Goal: Task Accomplishment & Management: Complete application form

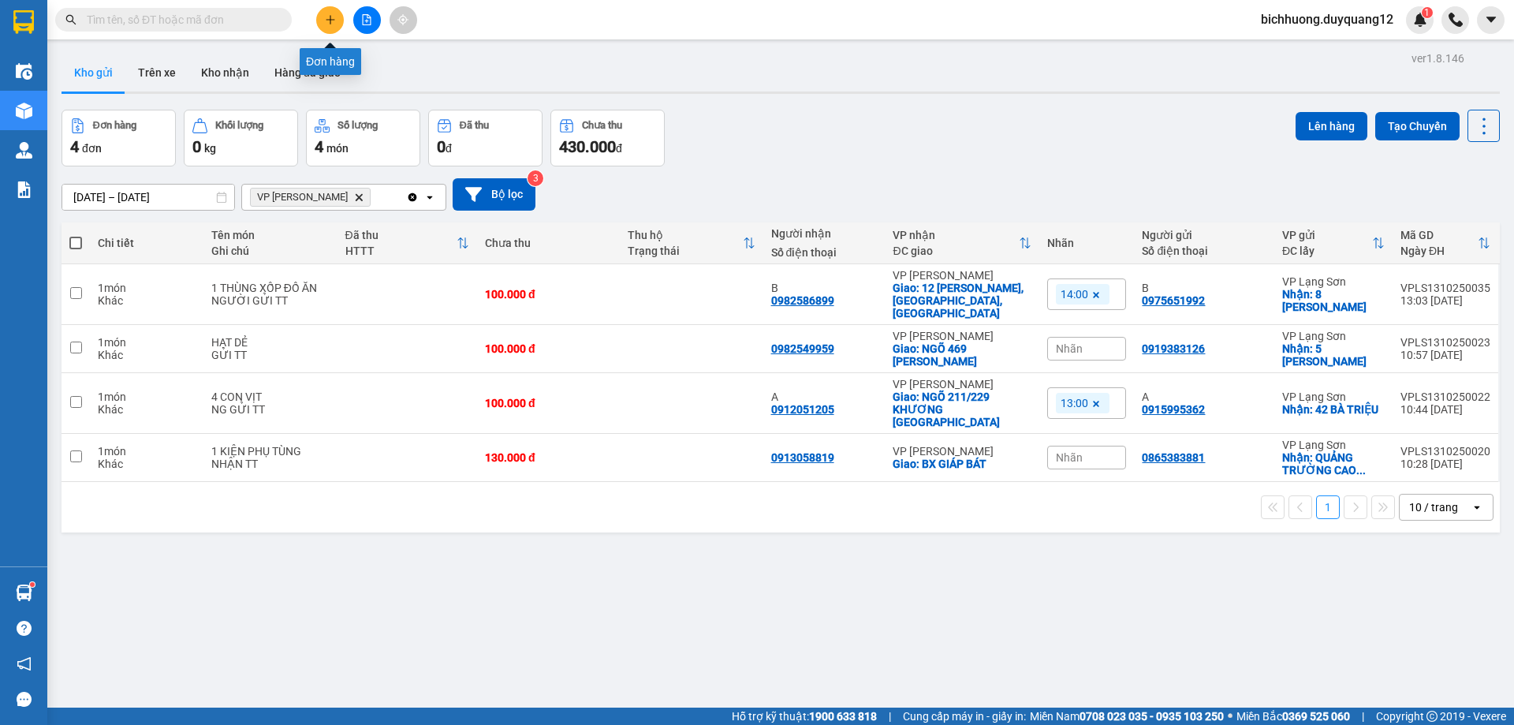
click at [327, 21] on icon "plus" at bounding box center [330, 19] width 11 height 11
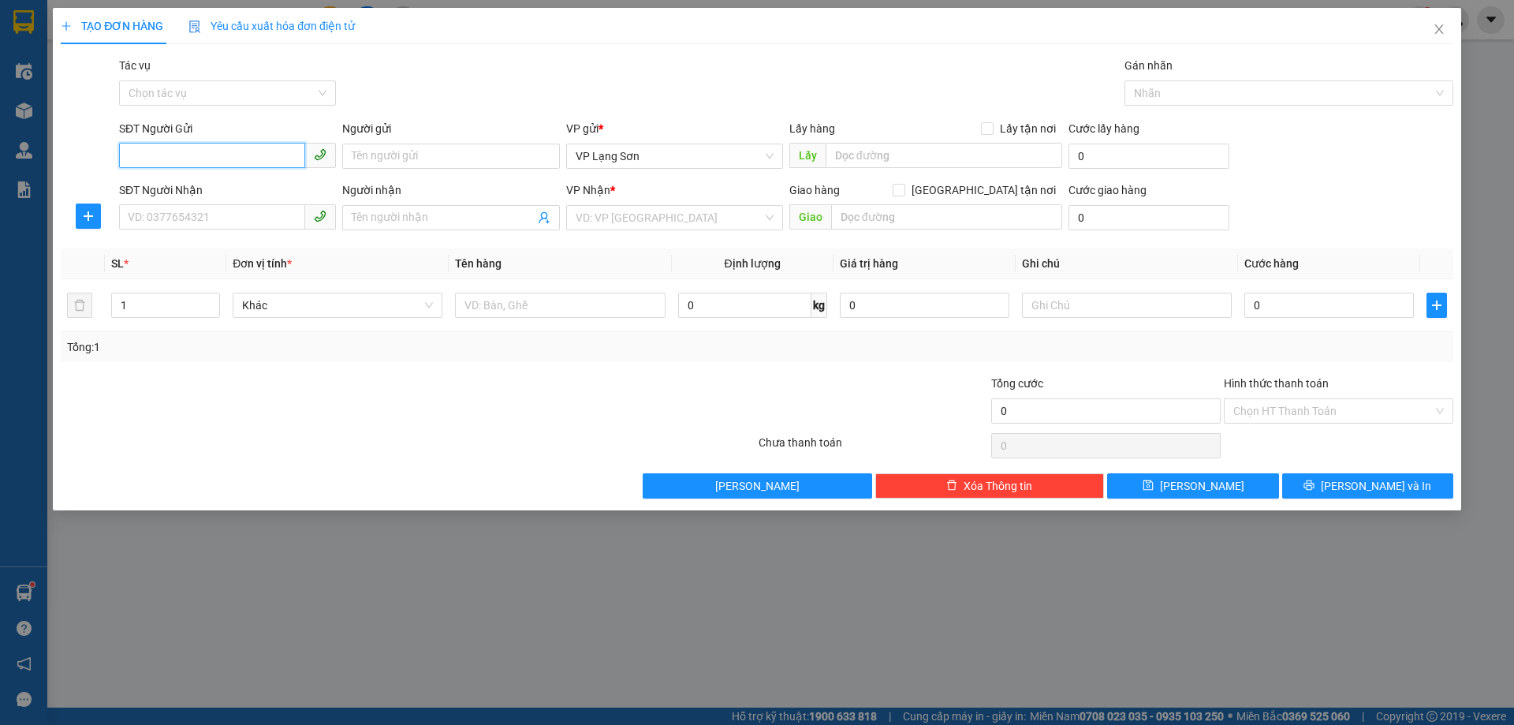
drag, startPoint x: 190, startPoint y: 153, endPoint x: 175, endPoint y: 151, distance: 15.1
click at [177, 153] on input "SĐT Người Gửi" at bounding box center [212, 155] width 186 height 25
paste input "0819954336"
click at [131, 156] on input "0819954336" at bounding box center [212, 155] width 186 height 25
type input "0819954336"
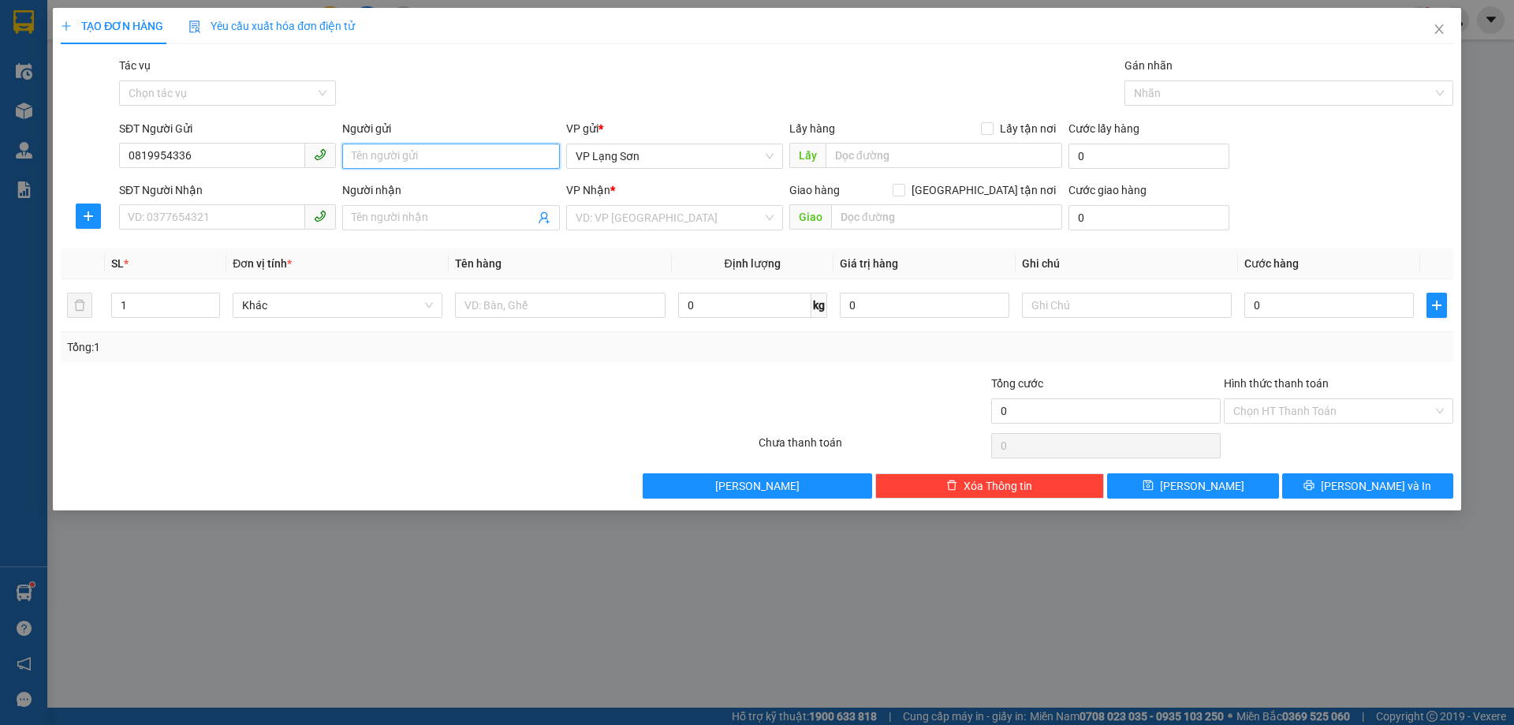
click at [420, 160] on input "Người gửi" at bounding box center [450, 156] width 217 height 25
type input "A"
click at [888, 152] on input "text" at bounding box center [944, 155] width 237 height 25
type input "72 A [PERSON_NAME]"
click at [988, 125] on input "Lấy tận nơi" at bounding box center [986, 127] width 11 height 11
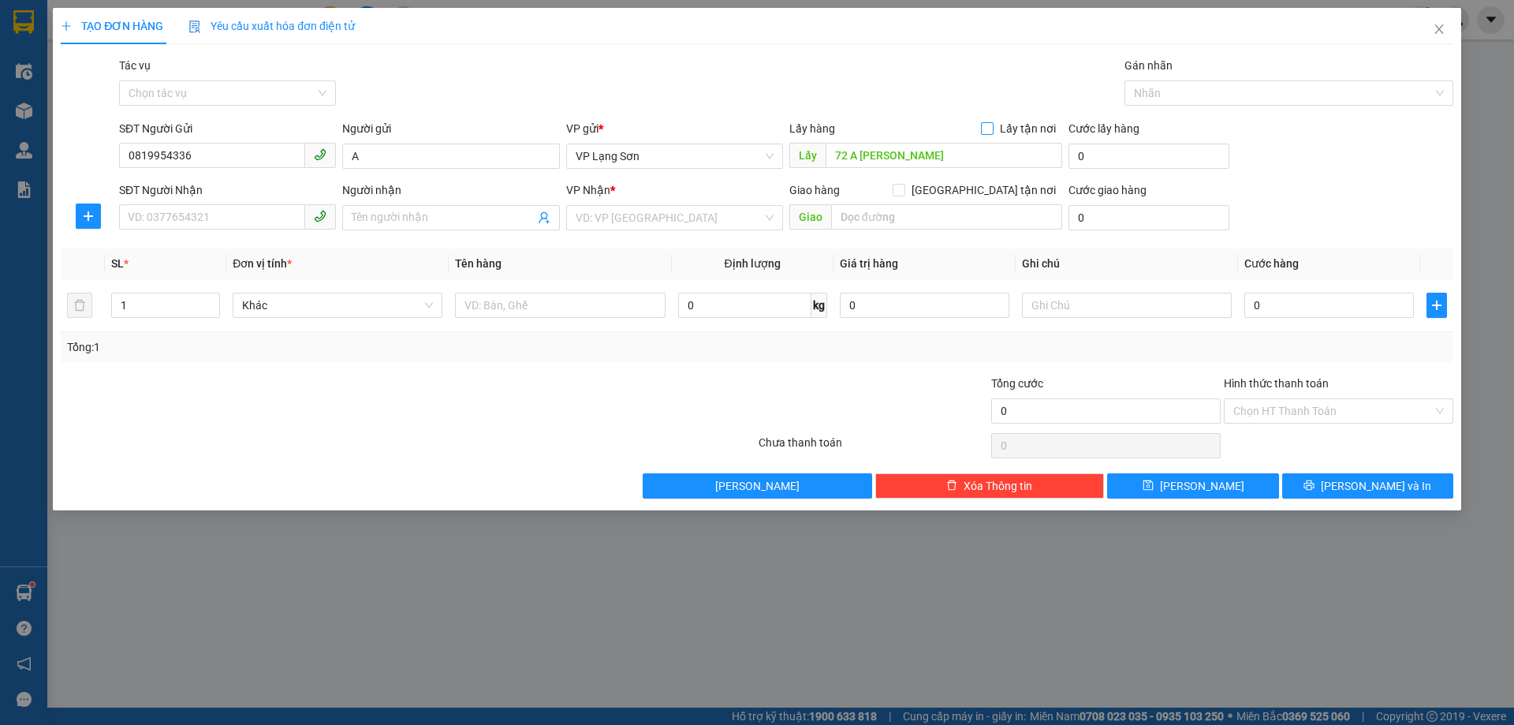
checkbox input "true"
click at [670, 216] on input "search" at bounding box center [669, 218] width 187 height 24
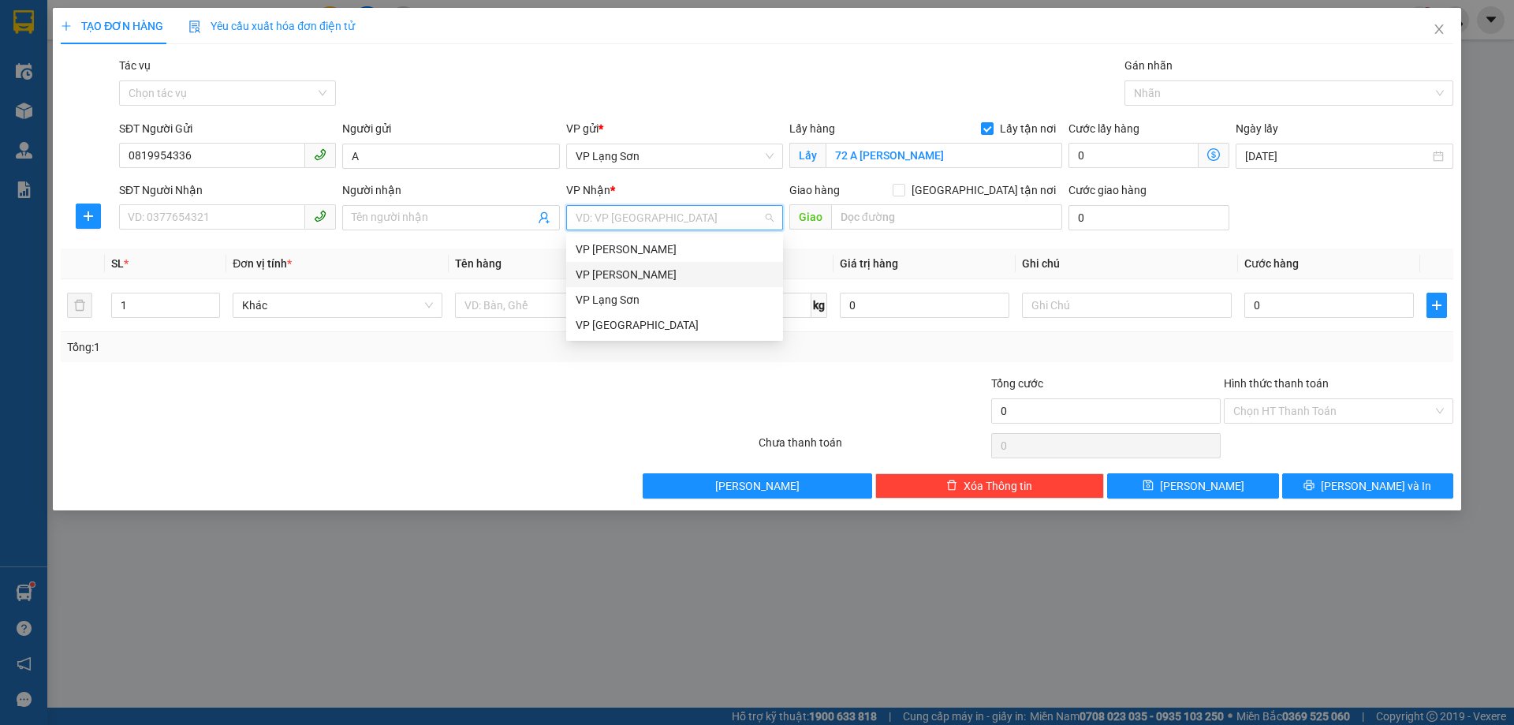
click at [618, 276] on div "VP [PERSON_NAME]" at bounding box center [675, 274] width 198 height 17
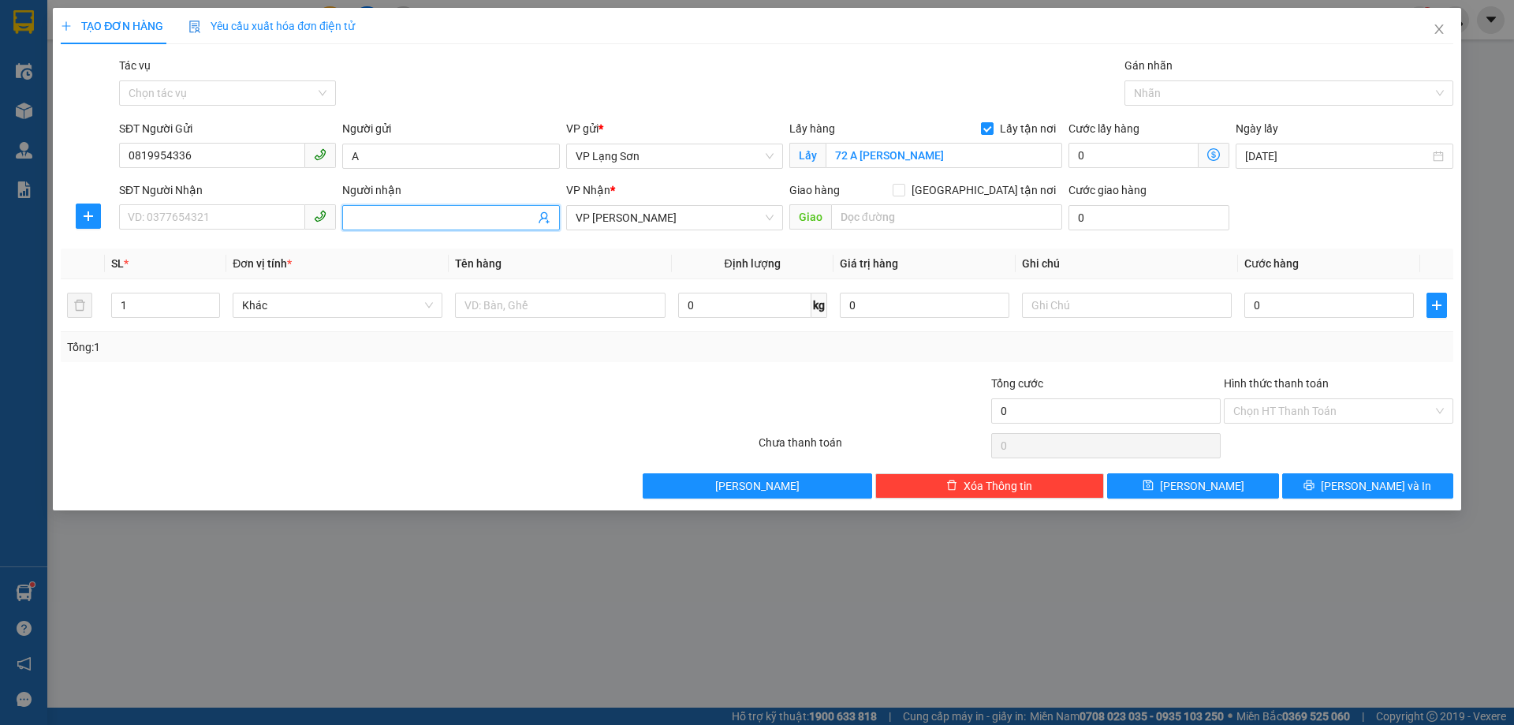
click at [416, 217] on input "Người nhận" at bounding box center [443, 217] width 182 height 17
type input "B"
click at [904, 189] on input "[GEOGRAPHIC_DATA] tận nơi" at bounding box center [898, 189] width 11 height 11
checkbox input "true"
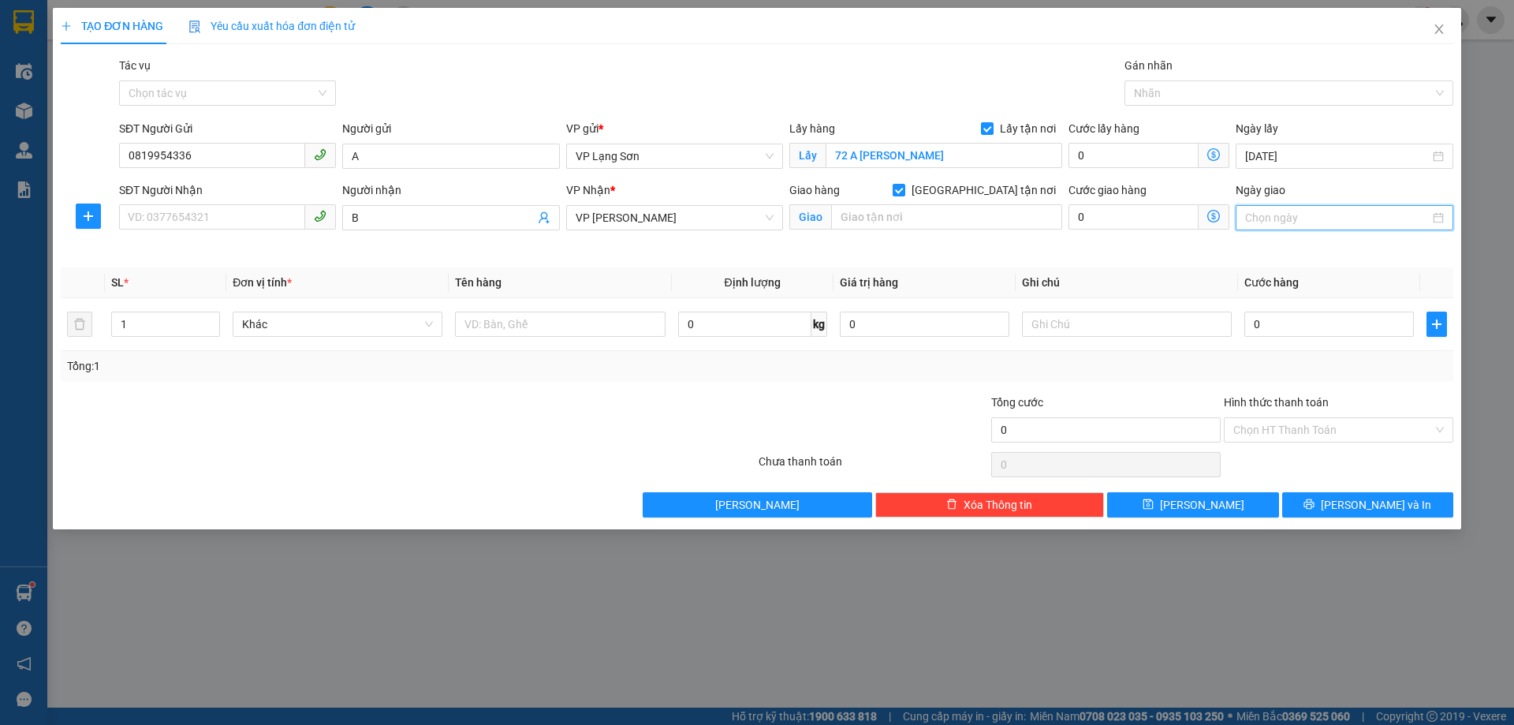
click at [1320, 215] on input "Ngày giao" at bounding box center [1338, 217] width 184 height 17
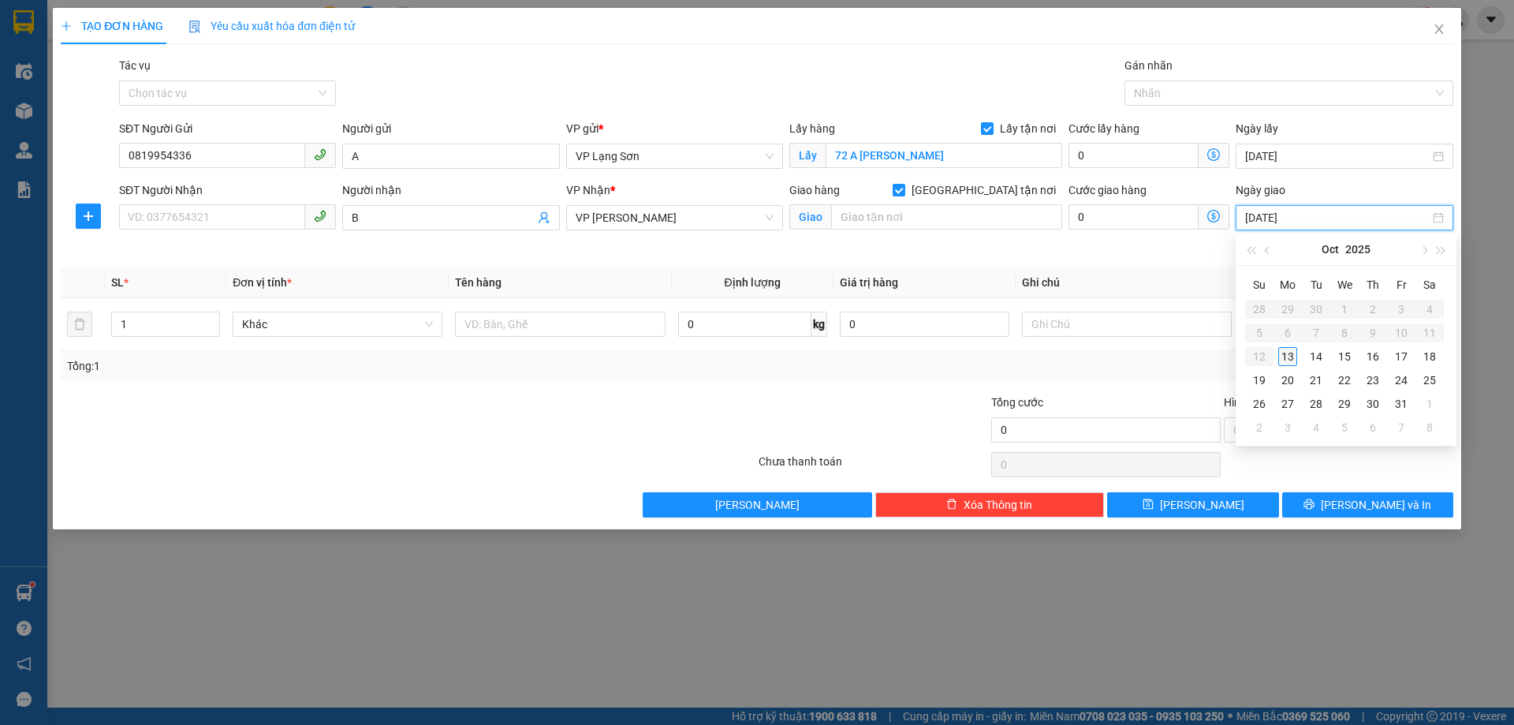
type input "[DATE]"
click at [1289, 357] on div "13" at bounding box center [1288, 356] width 19 height 19
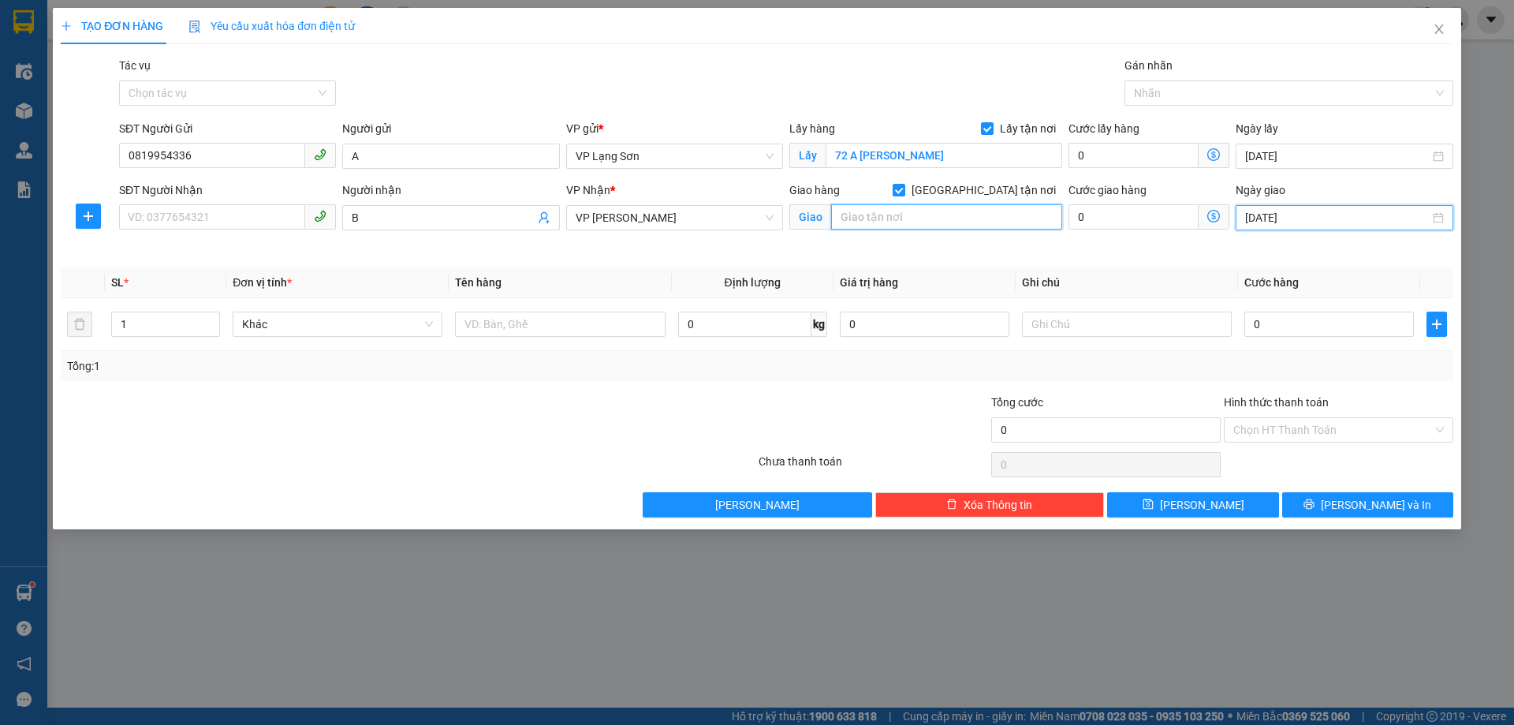
click at [884, 217] on input "text" at bounding box center [946, 216] width 231 height 25
type input "BV [GEOGRAPHIC_DATA]"
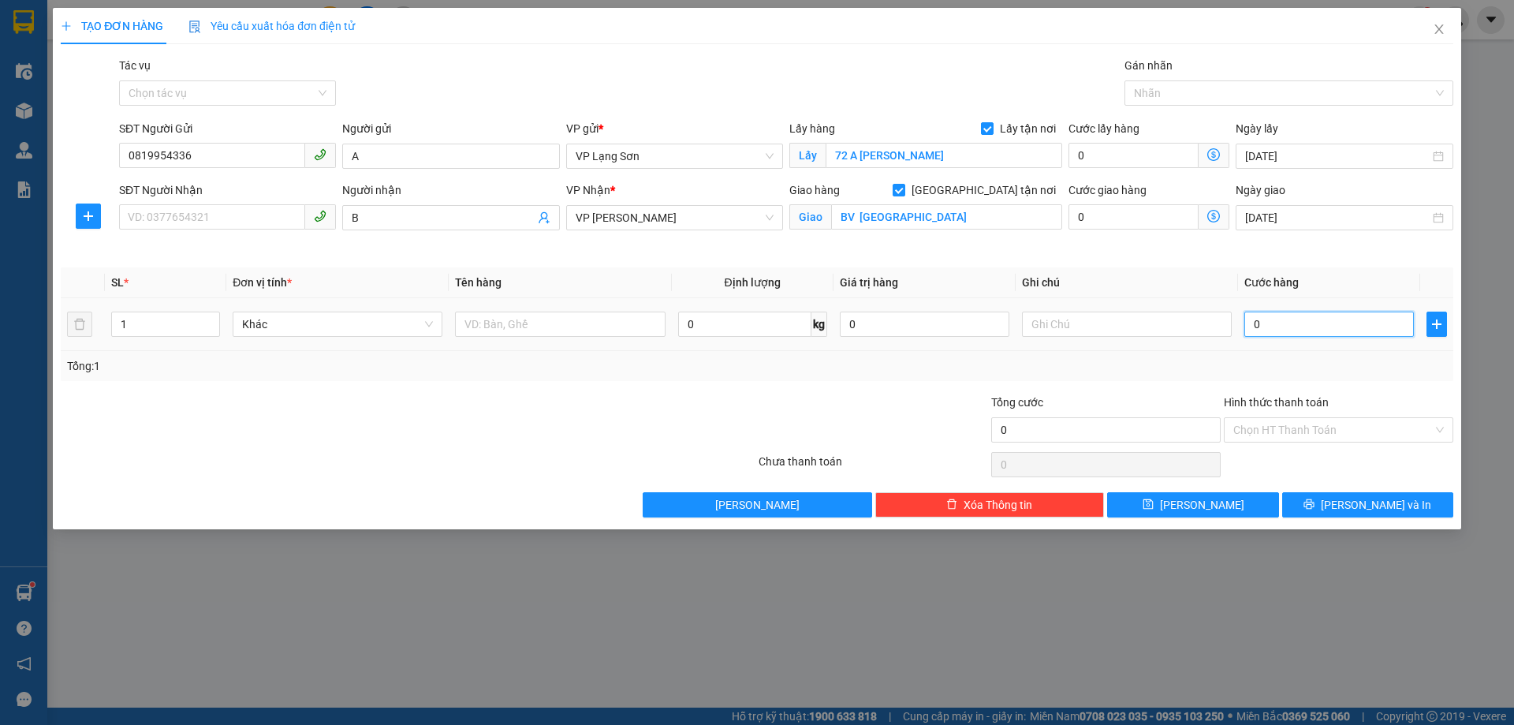
drag, startPoint x: 1292, startPoint y: 325, endPoint x: 1282, endPoint y: 325, distance: 10.3
click at [1290, 325] on input "0" at bounding box center [1330, 324] width 170 height 25
type input "1"
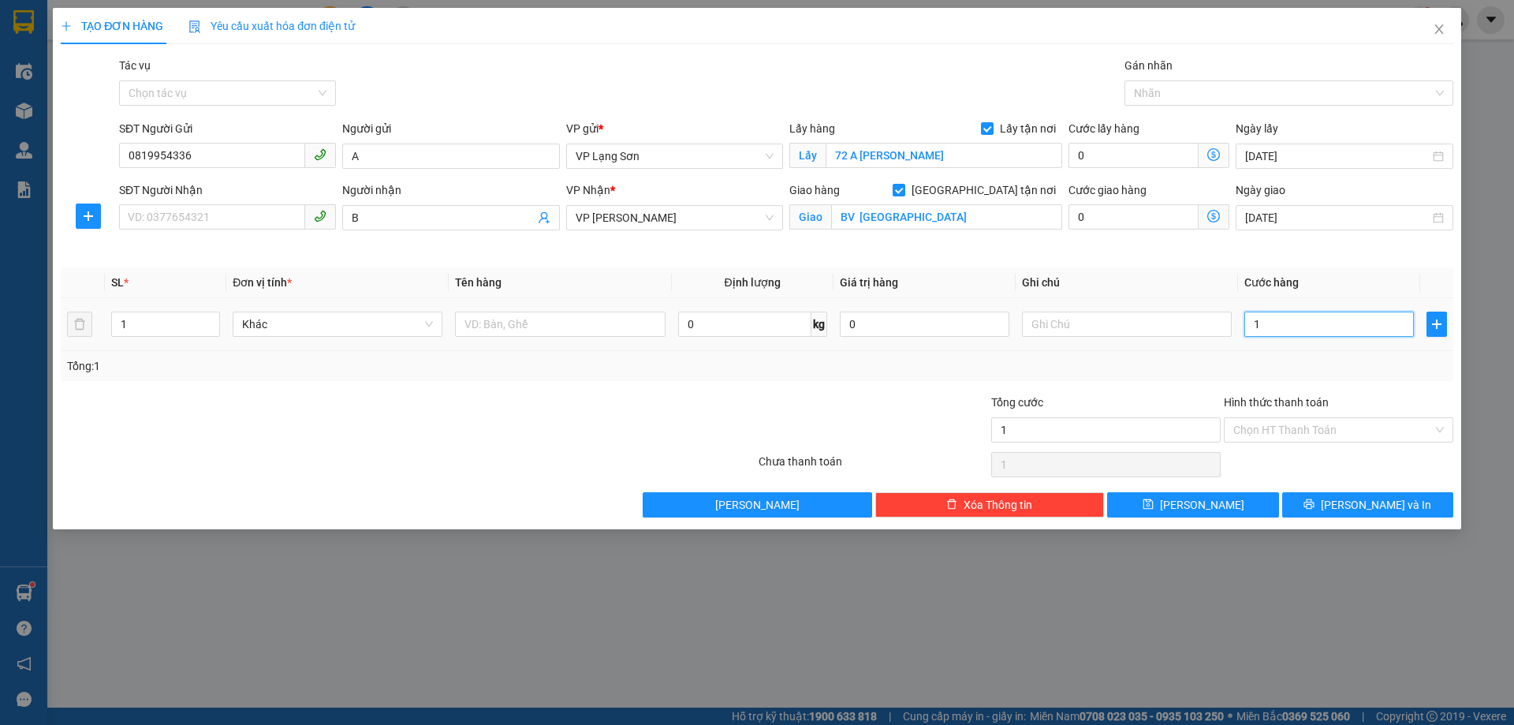
type input "10"
type input "100"
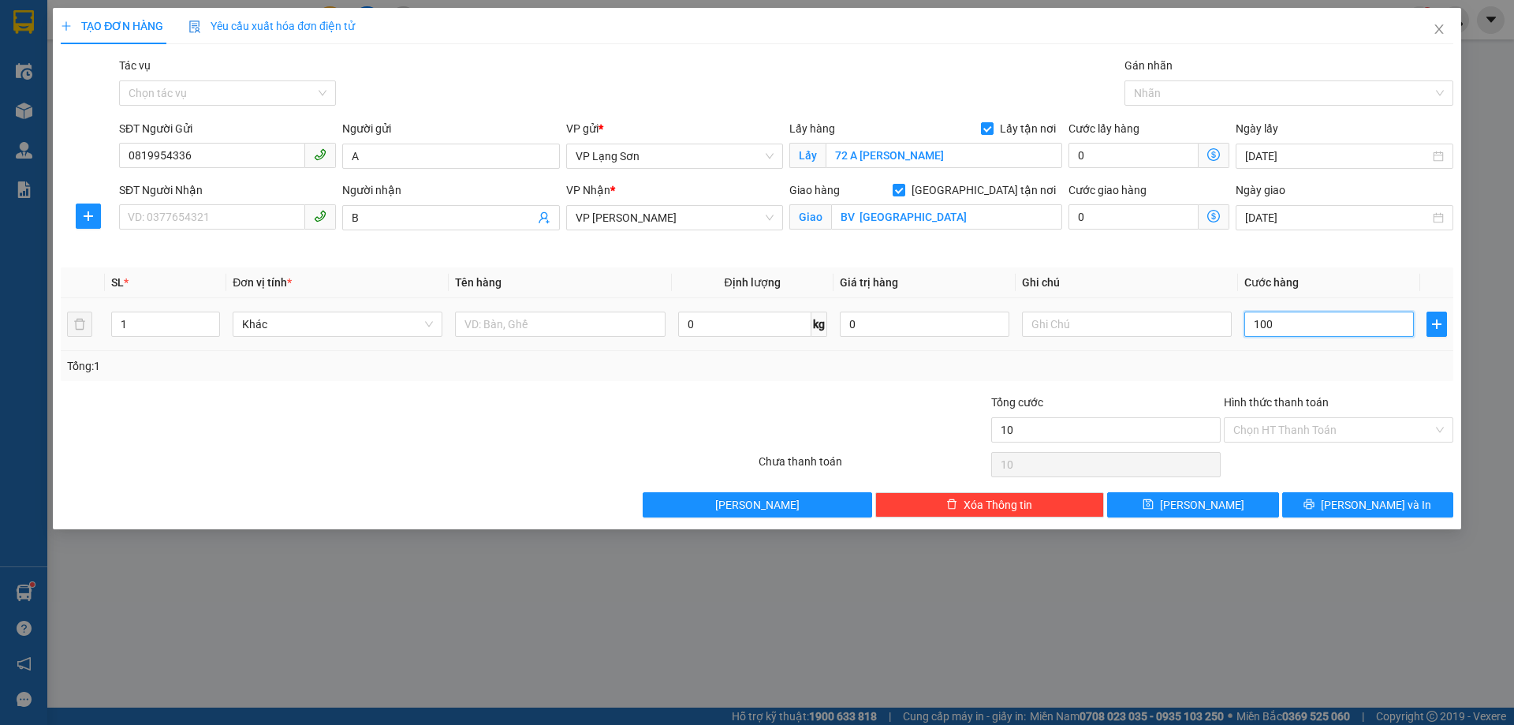
type input "100"
type input "1.000"
type input "10.000"
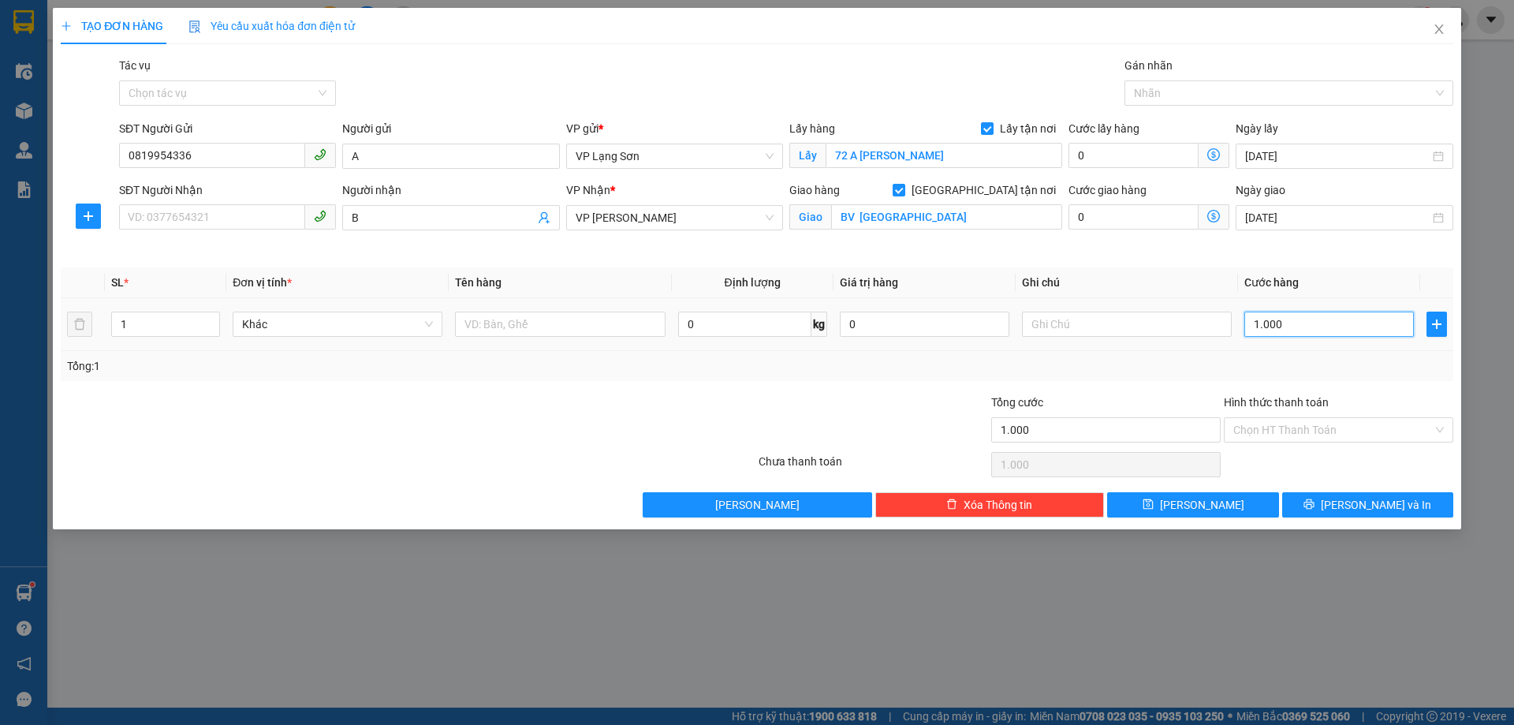
type input "10.000"
type input "100.000"
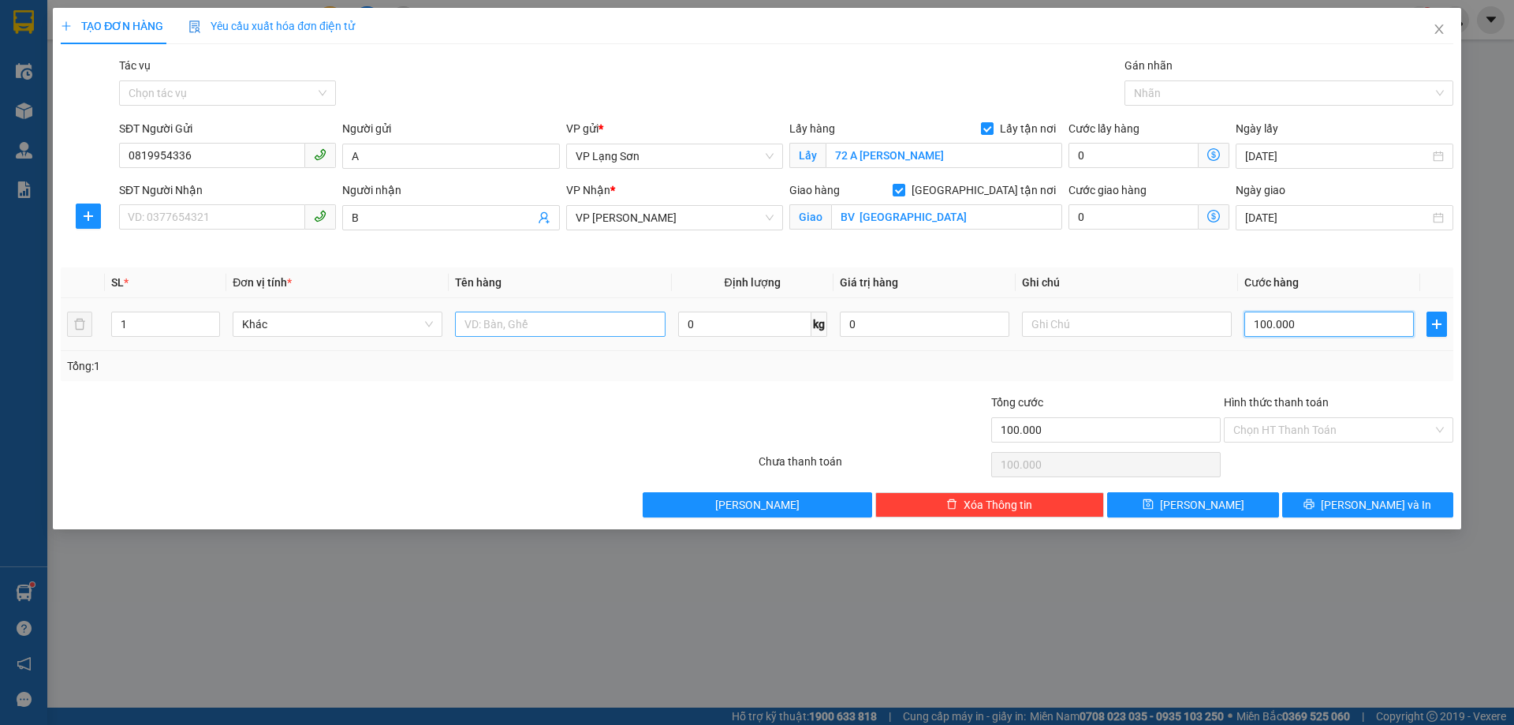
type input "100.000"
click at [557, 329] on input "text" at bounding box center [560, 324] width 210 height 25
type input "GIẤY TỜ"
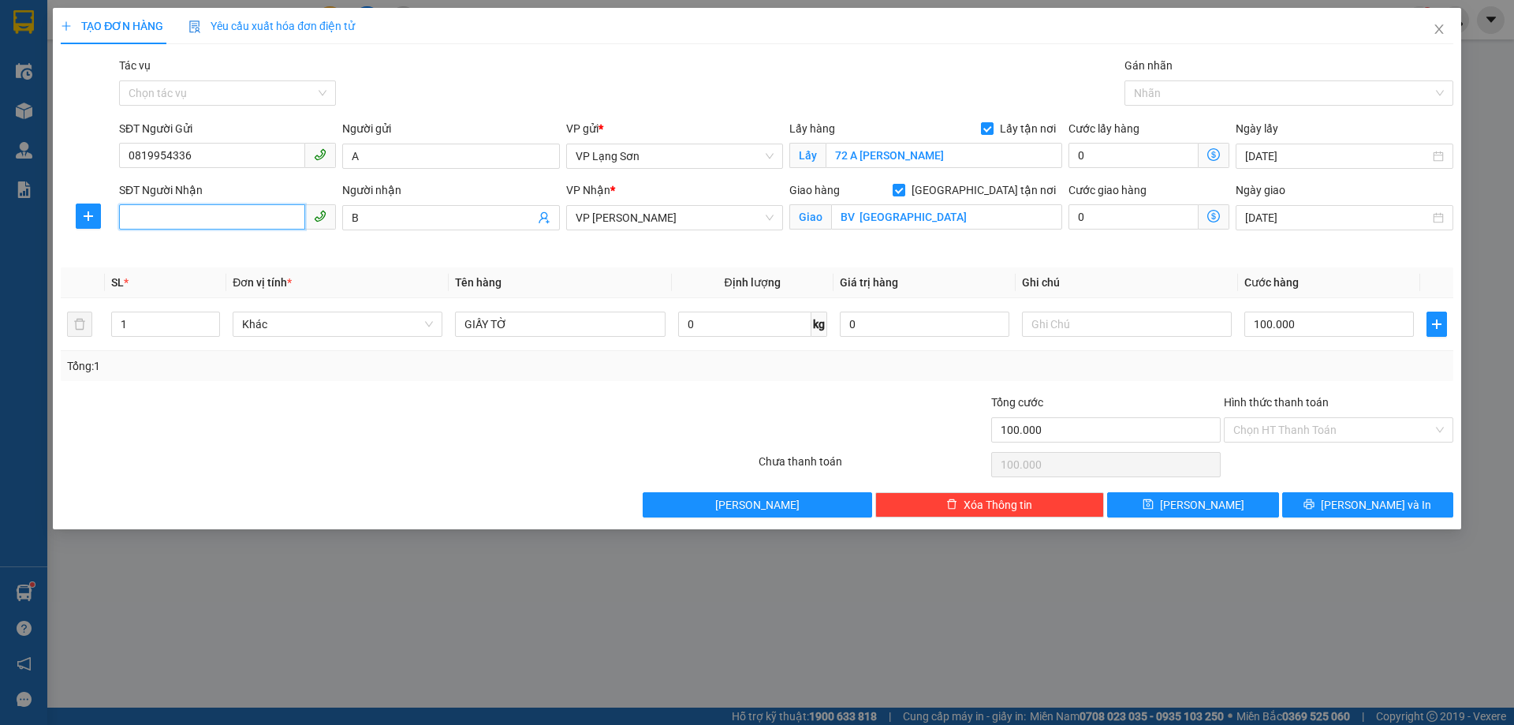
click at [299, 215] on input "SĐT Người Nhận" at bounding box center [212, 216] width 186 height 25
type input "0859426717"
click at [1078, 331] on input "text" at bounding box center [1127, 324] width 210 height 25
click at [1219, 92] on div at bounding box center [1281, 93] width 305 height 19
type input "NGƯỜI GỬI TT"
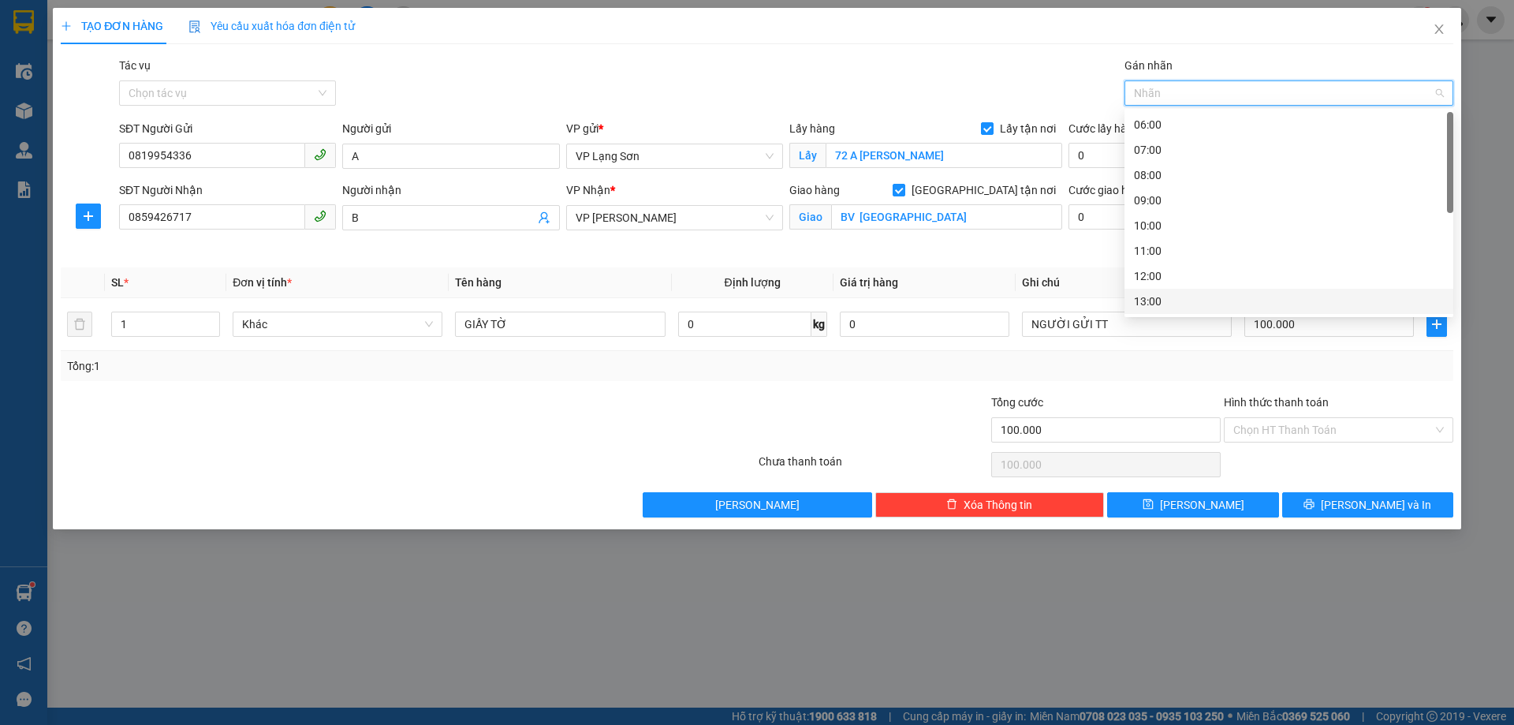
scroll to position [177, 0]
click at [1140, 179] on div "15:00" at bounding box center [1289, 174] width 310 height 17
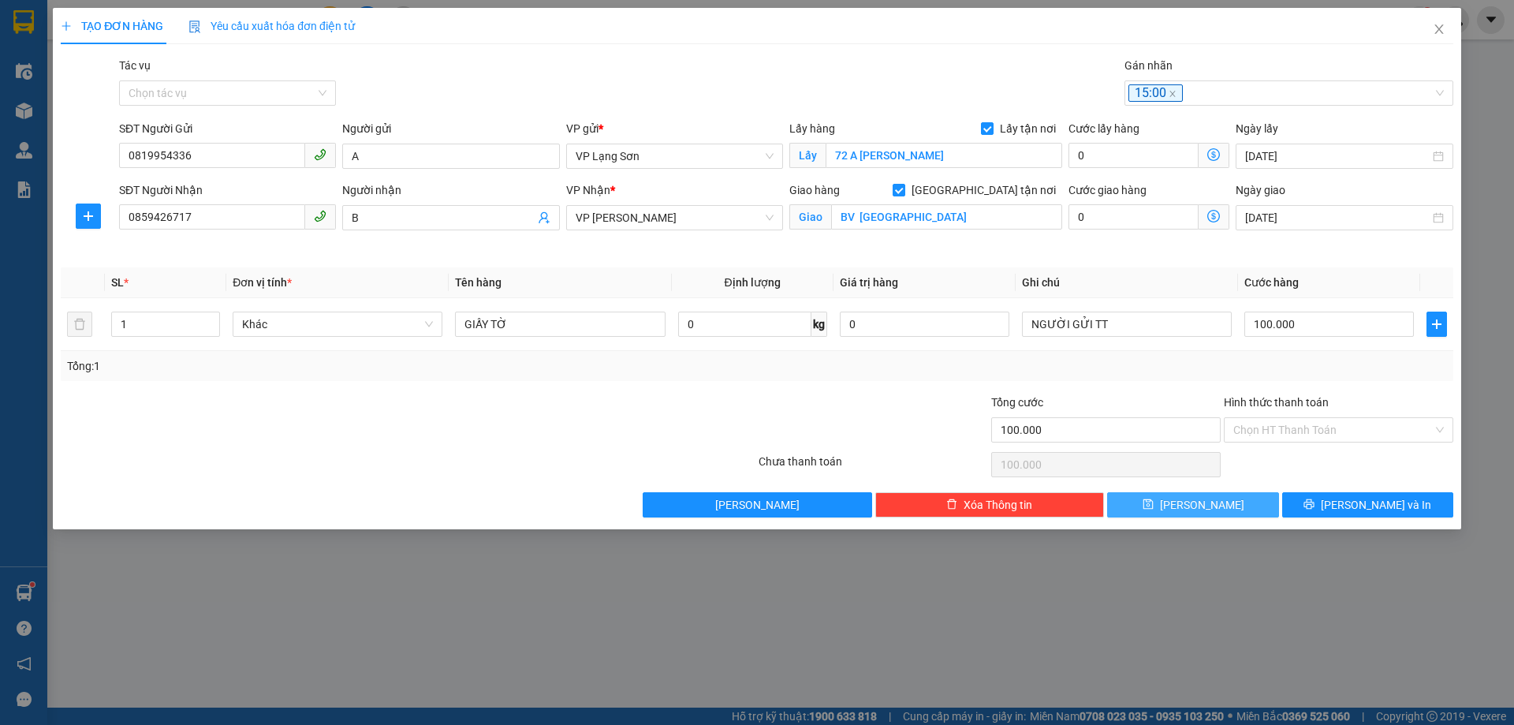
click at [1190, 510] on button "[PERSON_NAME]" at bounding box center [1192, 504] width 171 height 25
checkbox input "false"
type input "0"
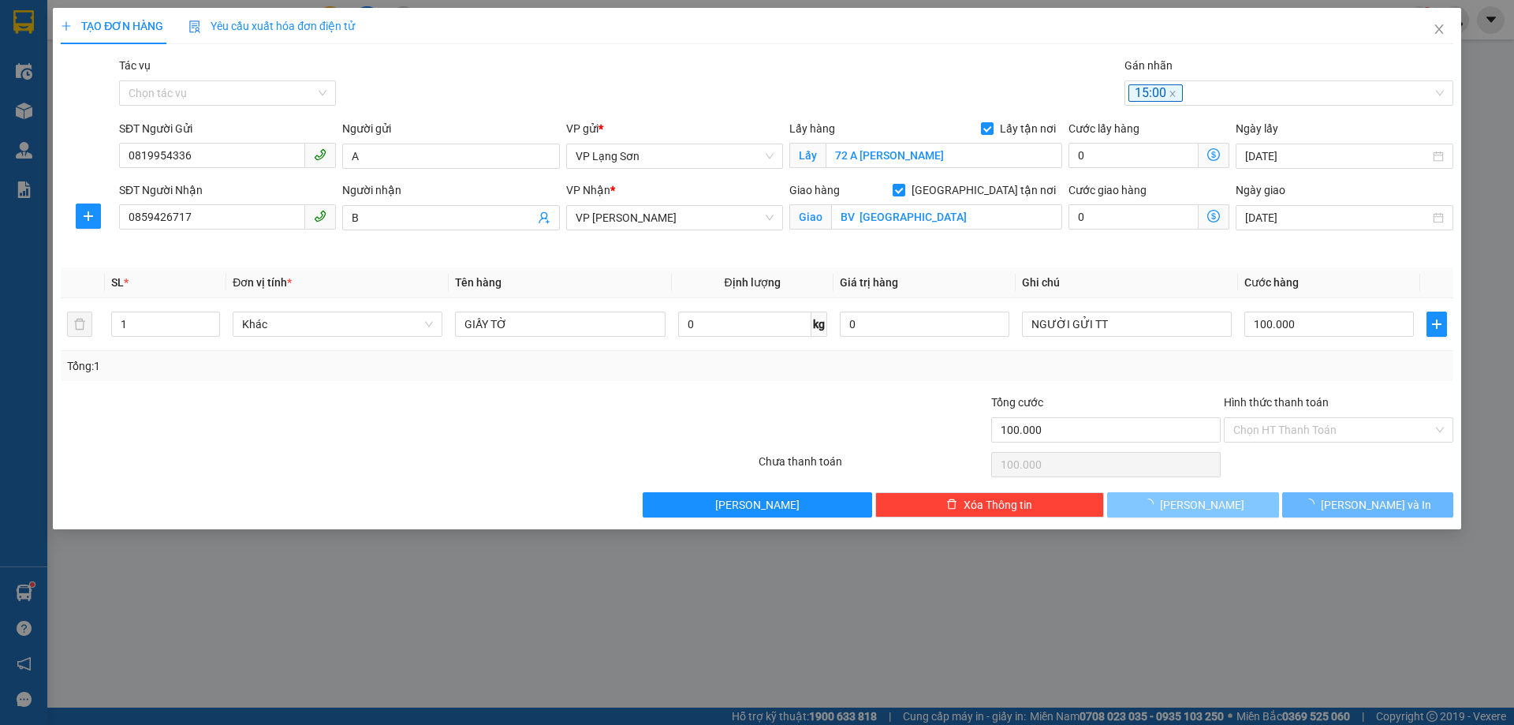
type input "0"
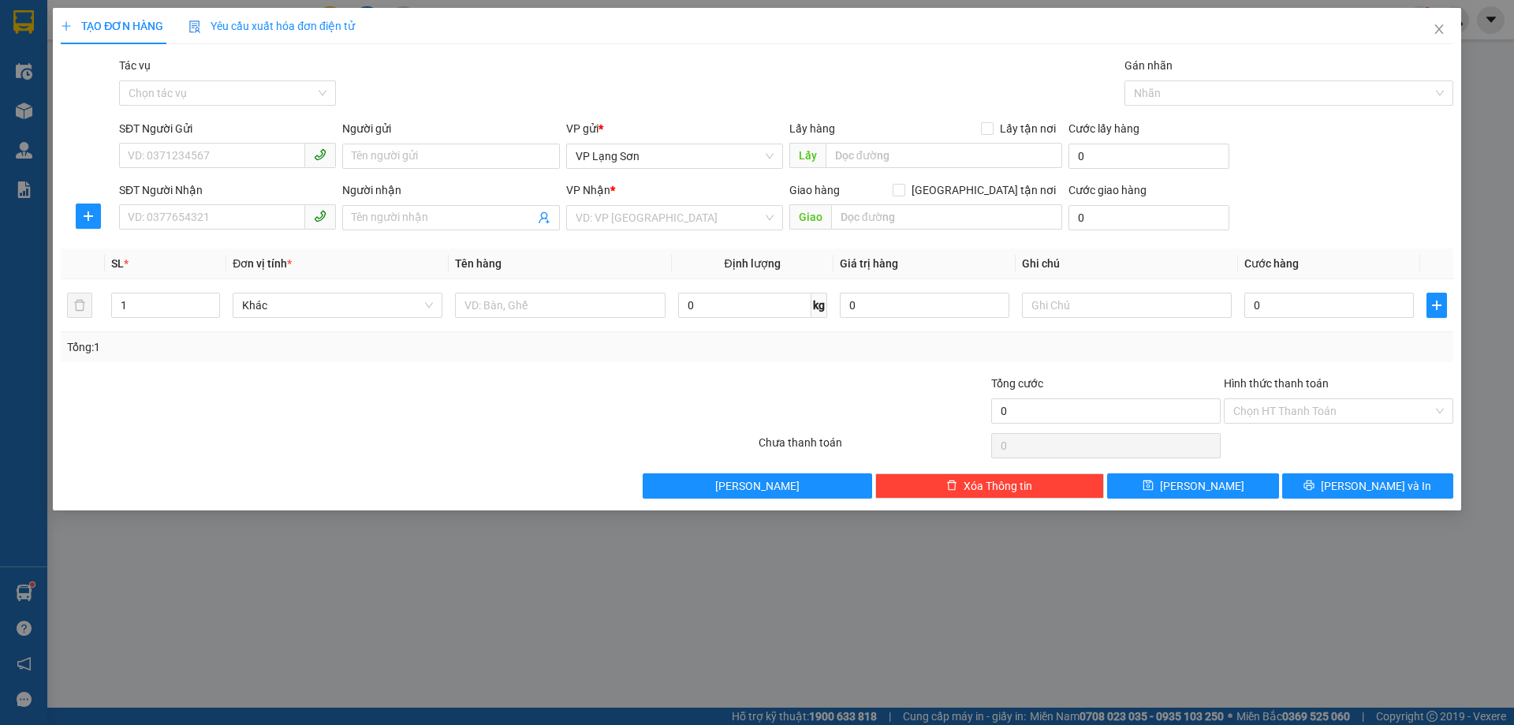
click at [738, 723] on div "TẠO ĐƠN HÀNG Yêu cầu xuất hóa đơn điện tử Transit Pickup Surcharge Ids Transit …" at bounding box center [757, 362] width 1514 height 725
click at [1440, 31] on icon "close" at bounding box center [1439, 28] width 9 height 9
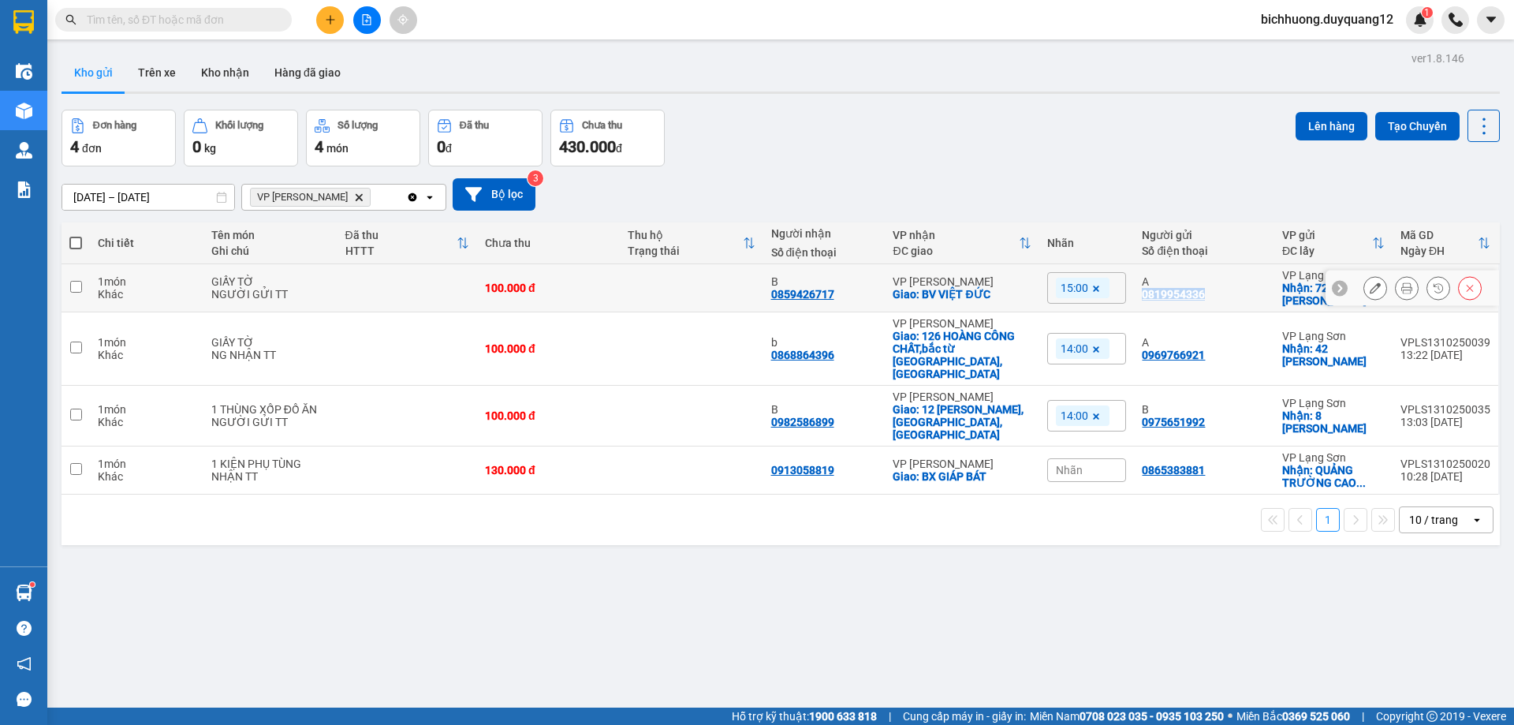
drag, startPoint x: 1133, startPoint y: 294, endPoint x: 1208, endPoint y: 297, distance: 75.0
click at [1208, 297] on td "A 0819954336" at bounding box center [1204, 288] width 140 height 48
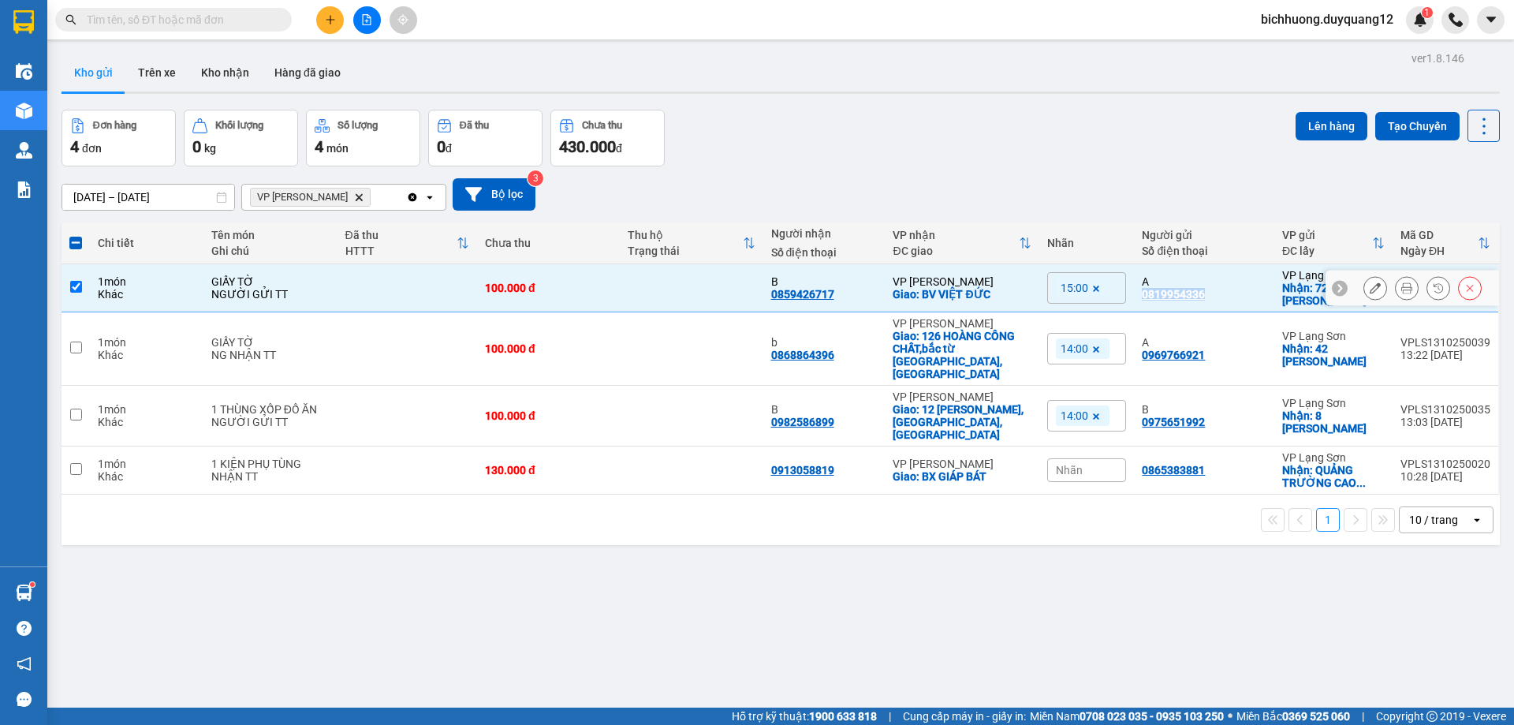
copy div "0819954336"
click at [79, 282] on input "checkbox" at bounding box center [76, 287] width 12 height 12
checkbox input "false"
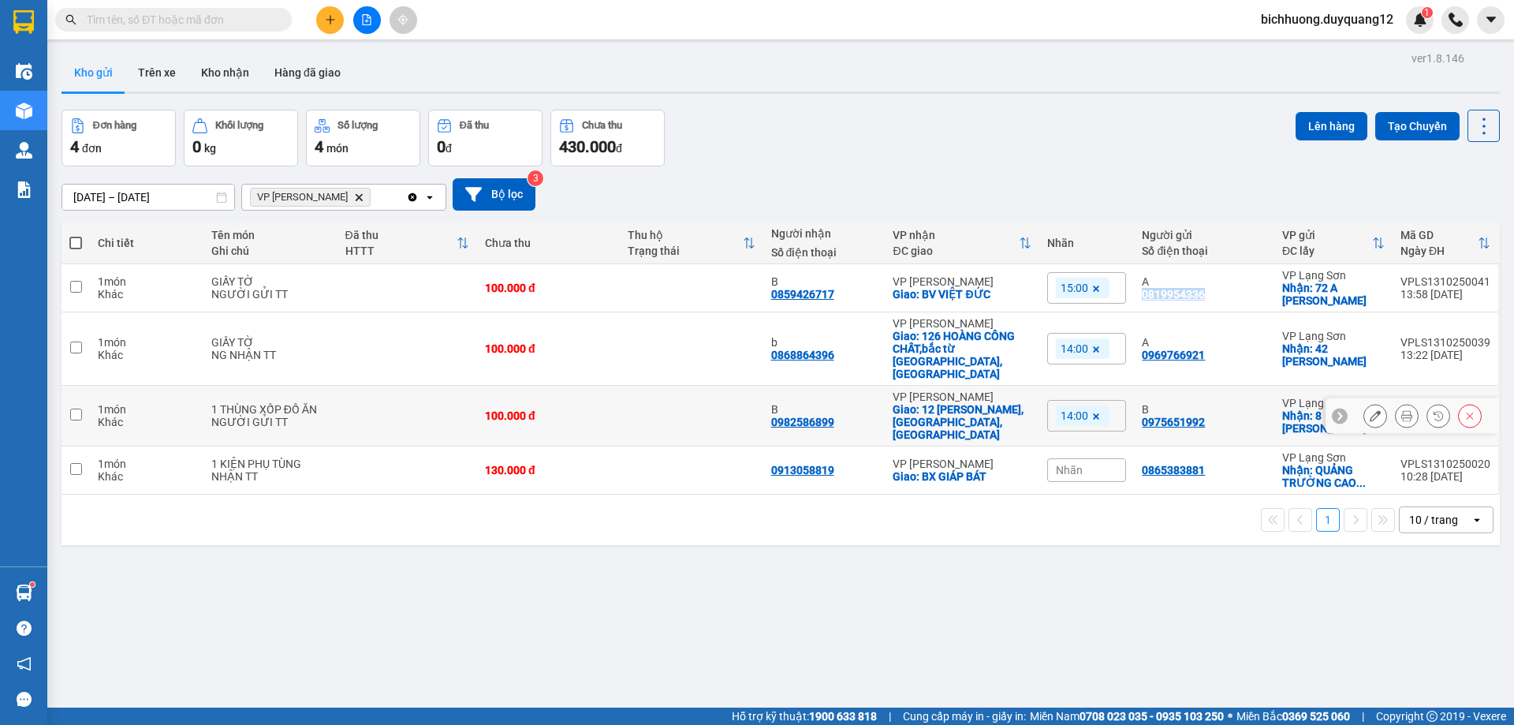
click at [73, 409] on input "checkbox" at bounding box center [76, 415] width 12 height 12
checkbox input "true"
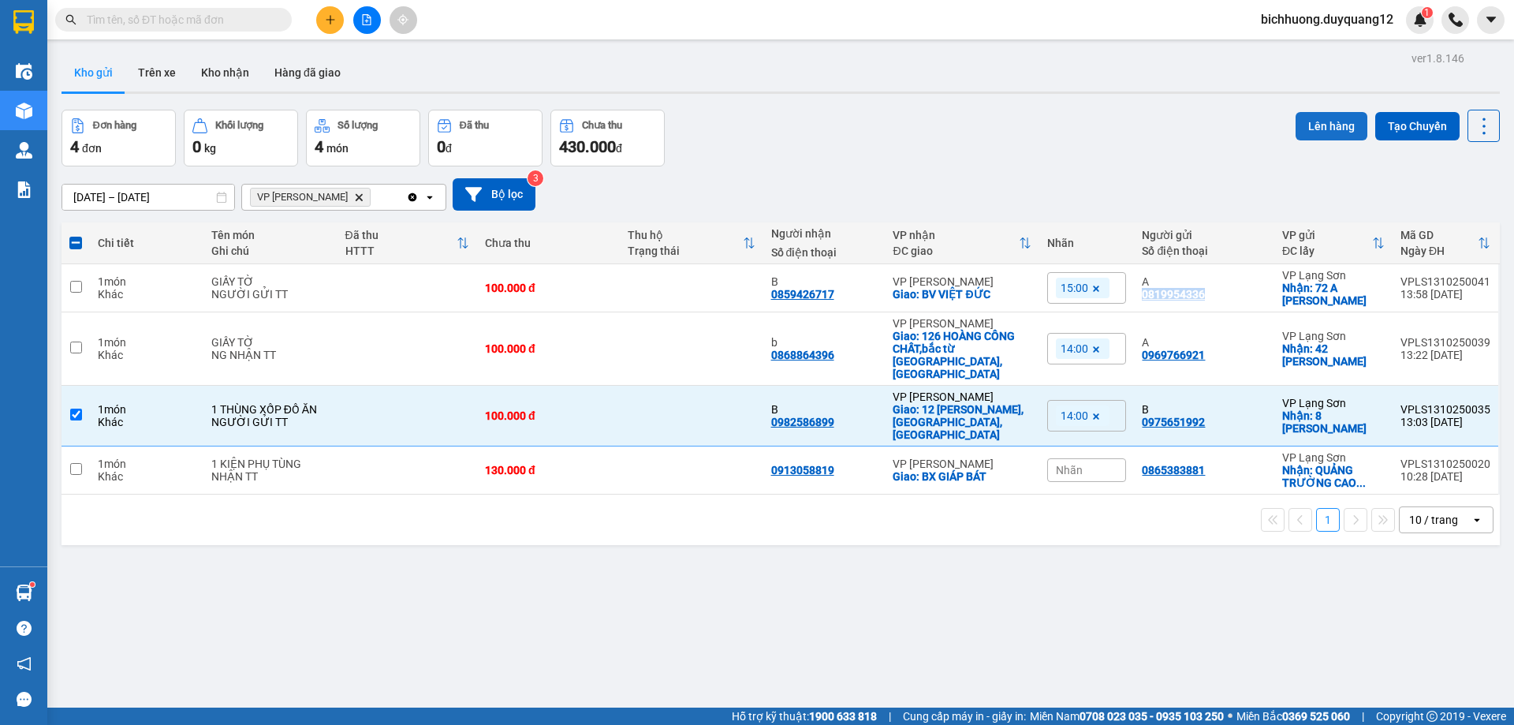
click at [1314, 126] on button "Lên hàng" at bounding box center [1332, 126] width 72 height 28
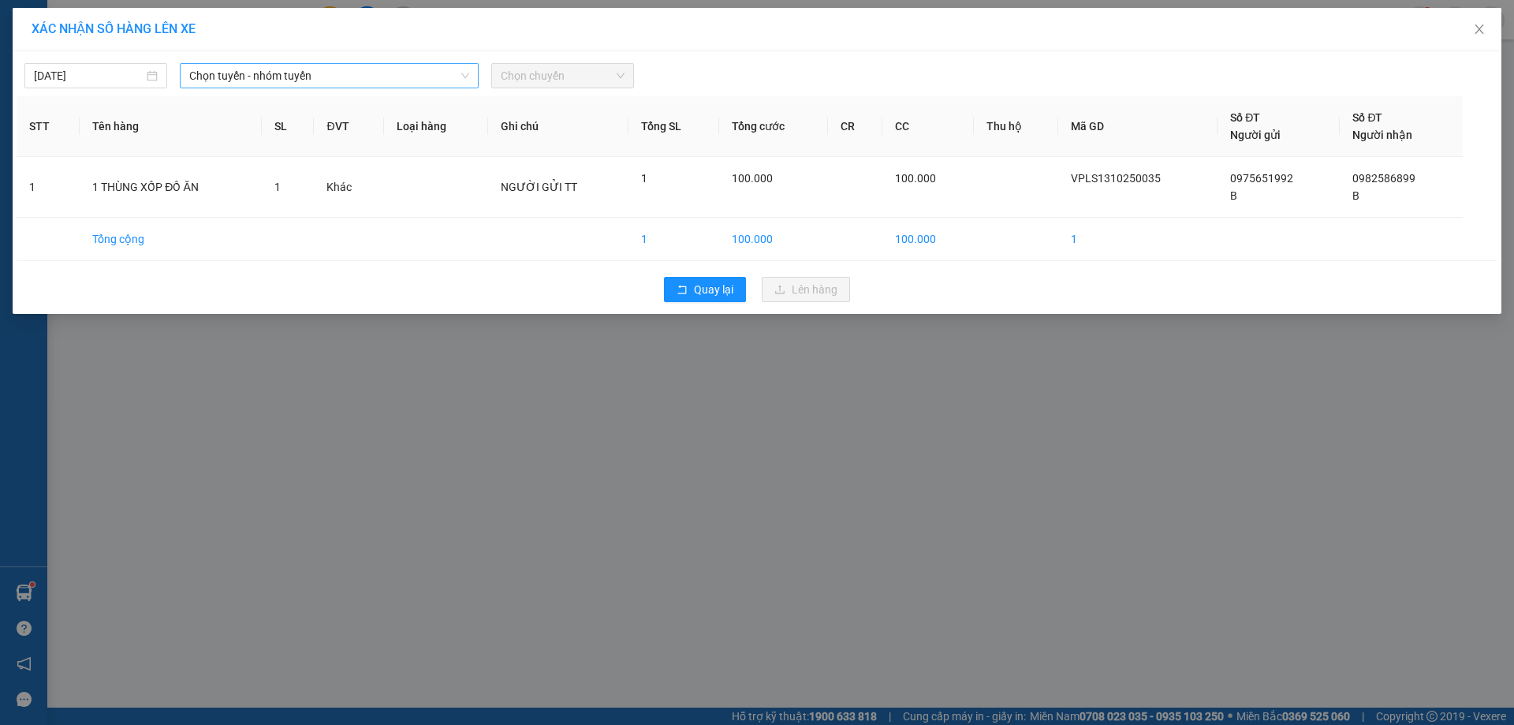
click at [406, 77] on span "Chọn tuyến - nhóm tuyến" at bounding box center [329, 76] width 280 height 24
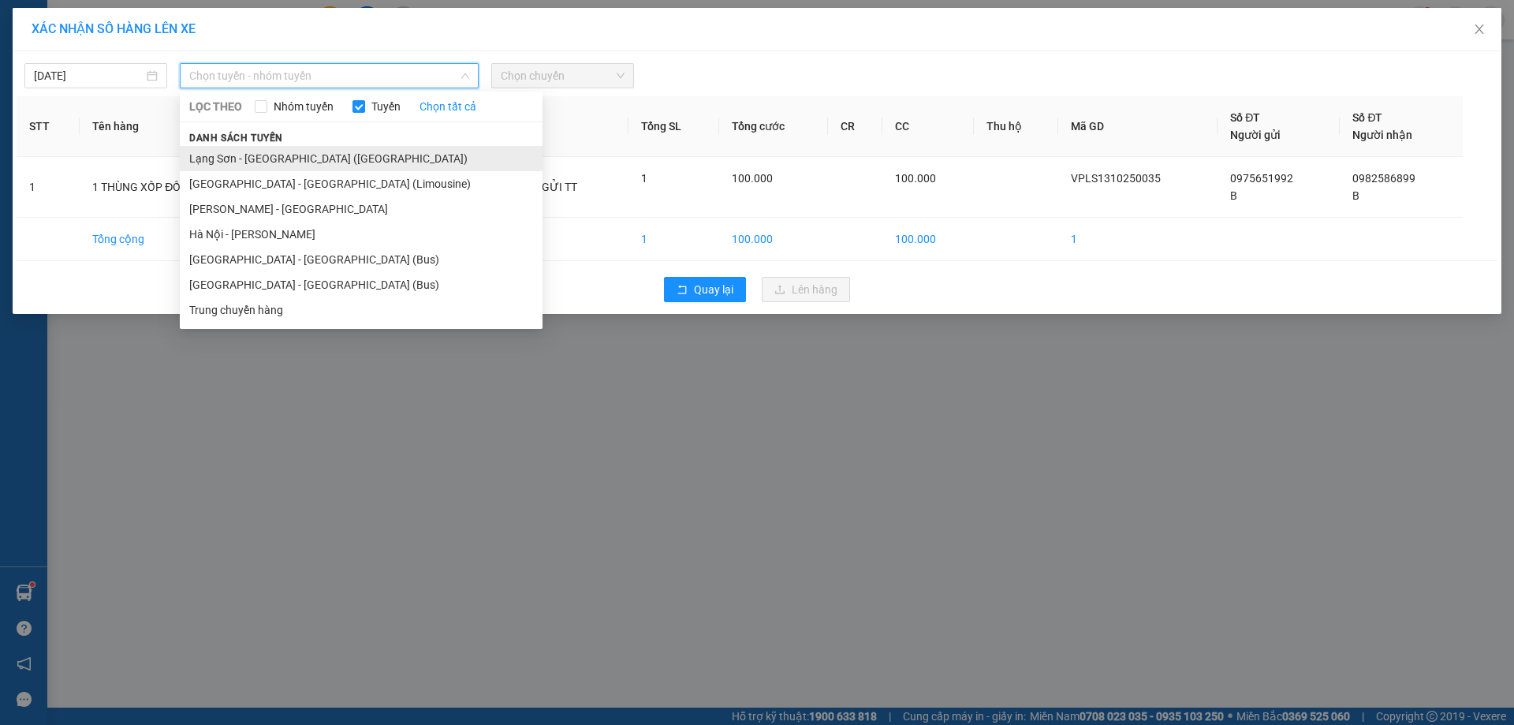
click at [314, 163] on li "Lạng Sơn - [GEOGRAPHIC_DATA] ([GEOGRAPHIC_DATA])" at bounding box center [361, 158] width 363 height 25
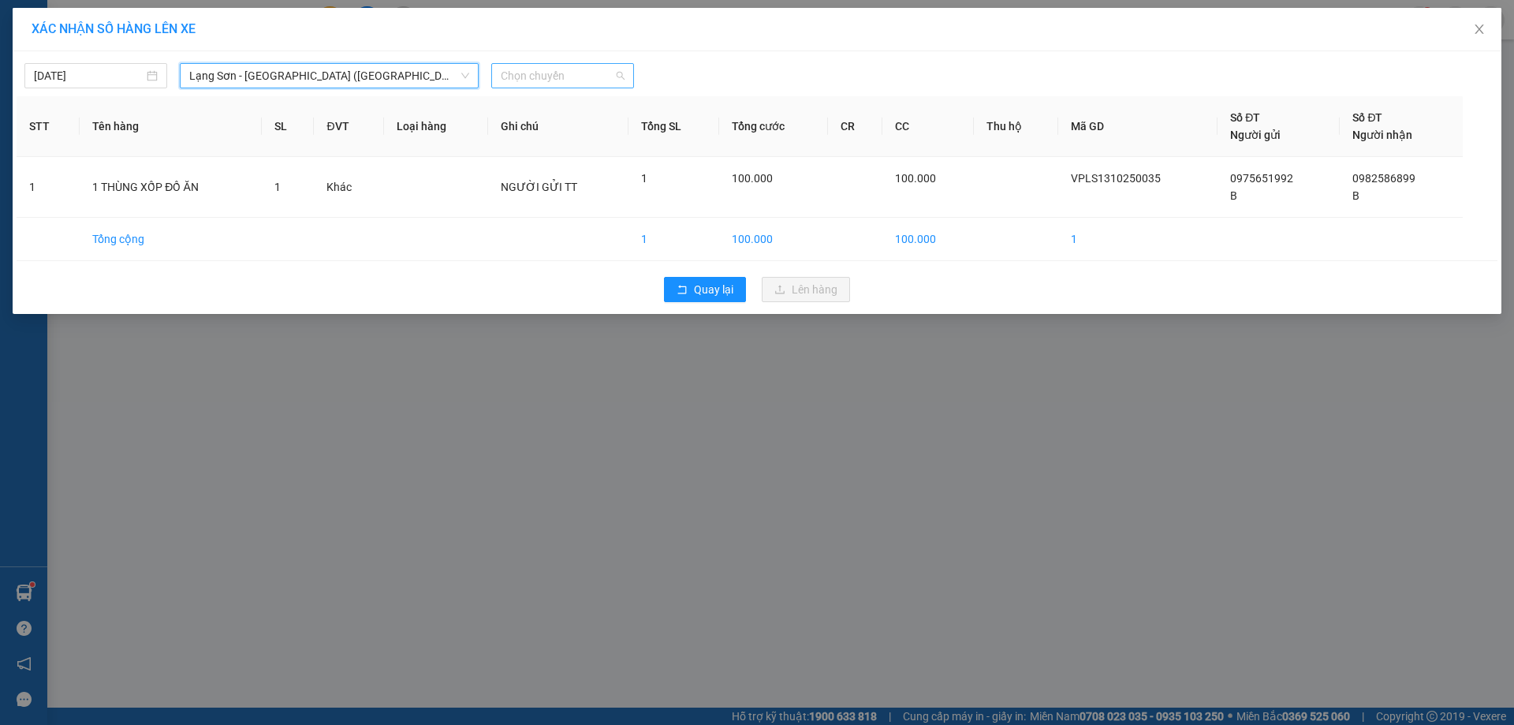
click at [621, 79] on span "Chọn chuyến" at bounding box center [563, 76] width 124 height 24
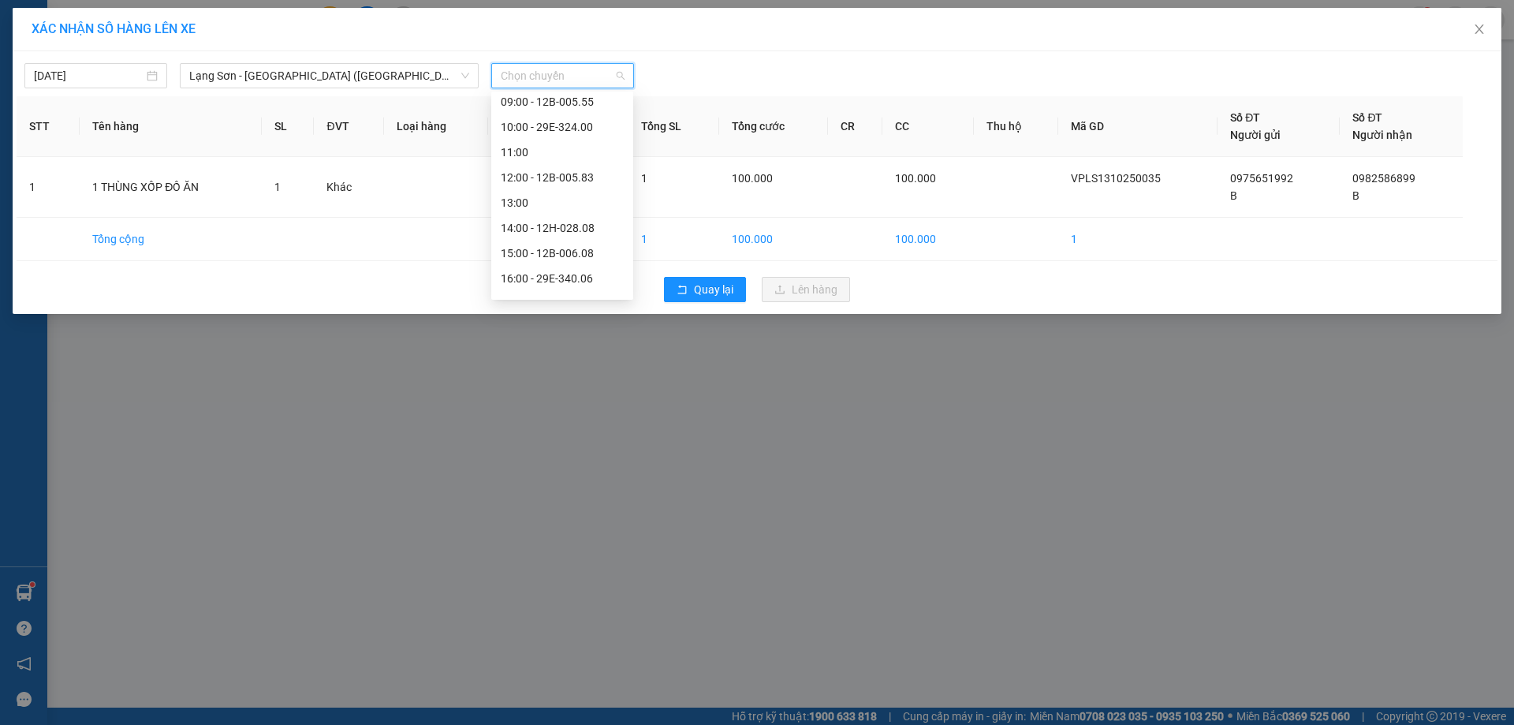
scroll to position [184, 0]
click at [562, 226] on div "14:00 - 12H-028.08" at bounding box center [562, 226] width 123 height 17
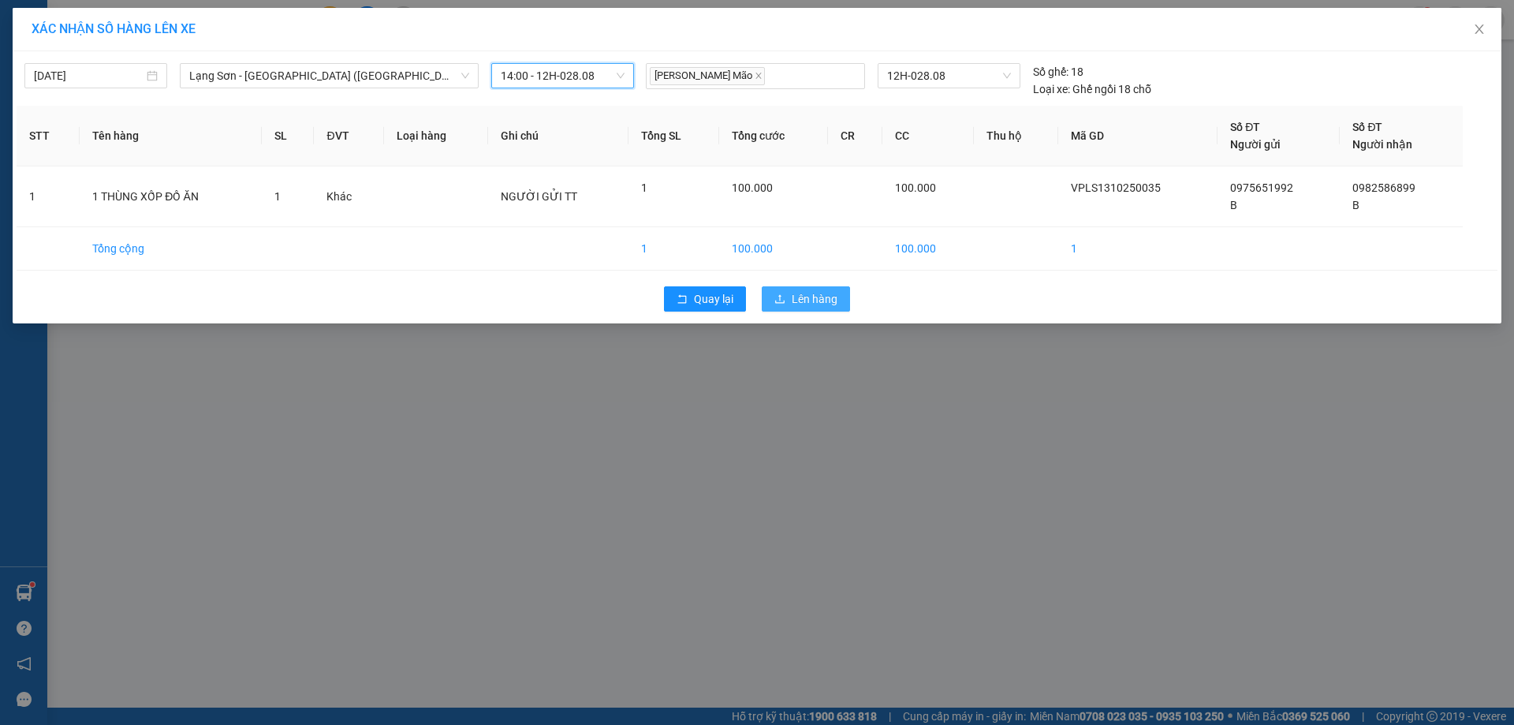
click at [796, 294] on span "Lên hàng" at bounding box center [815, 298] width 46 height 17
